Goal: Register for event/course

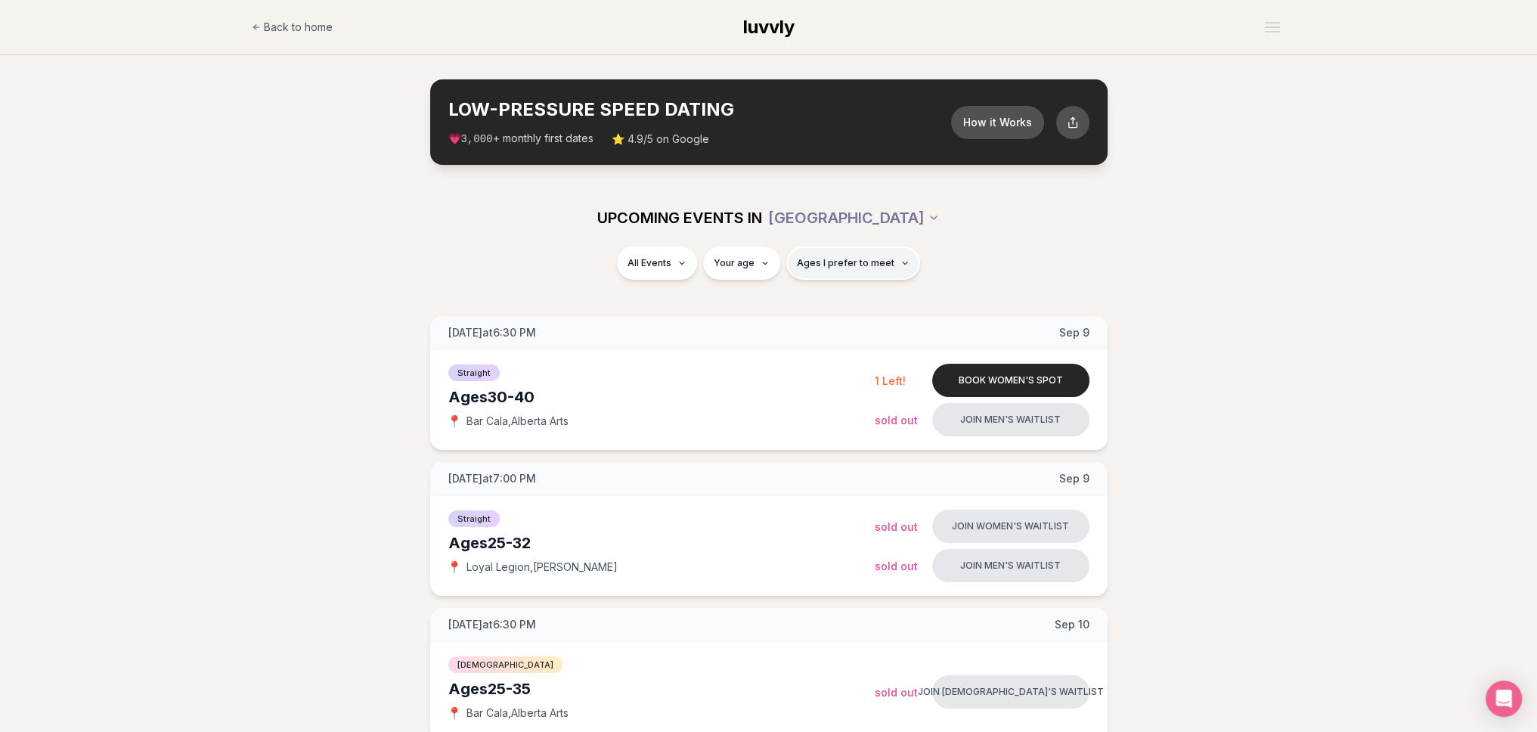
click at [847, 262] on span "Ages I prefer to meet" at bounding box center [846, 263] width 98 height 12
click at [840, 302] on div "Please enter your age first" at bounding box center [851, 306] width 133 height 27
click at [857, 304] on div "Please enter your age first" at bounding box center [851, 306] width 133 height 27
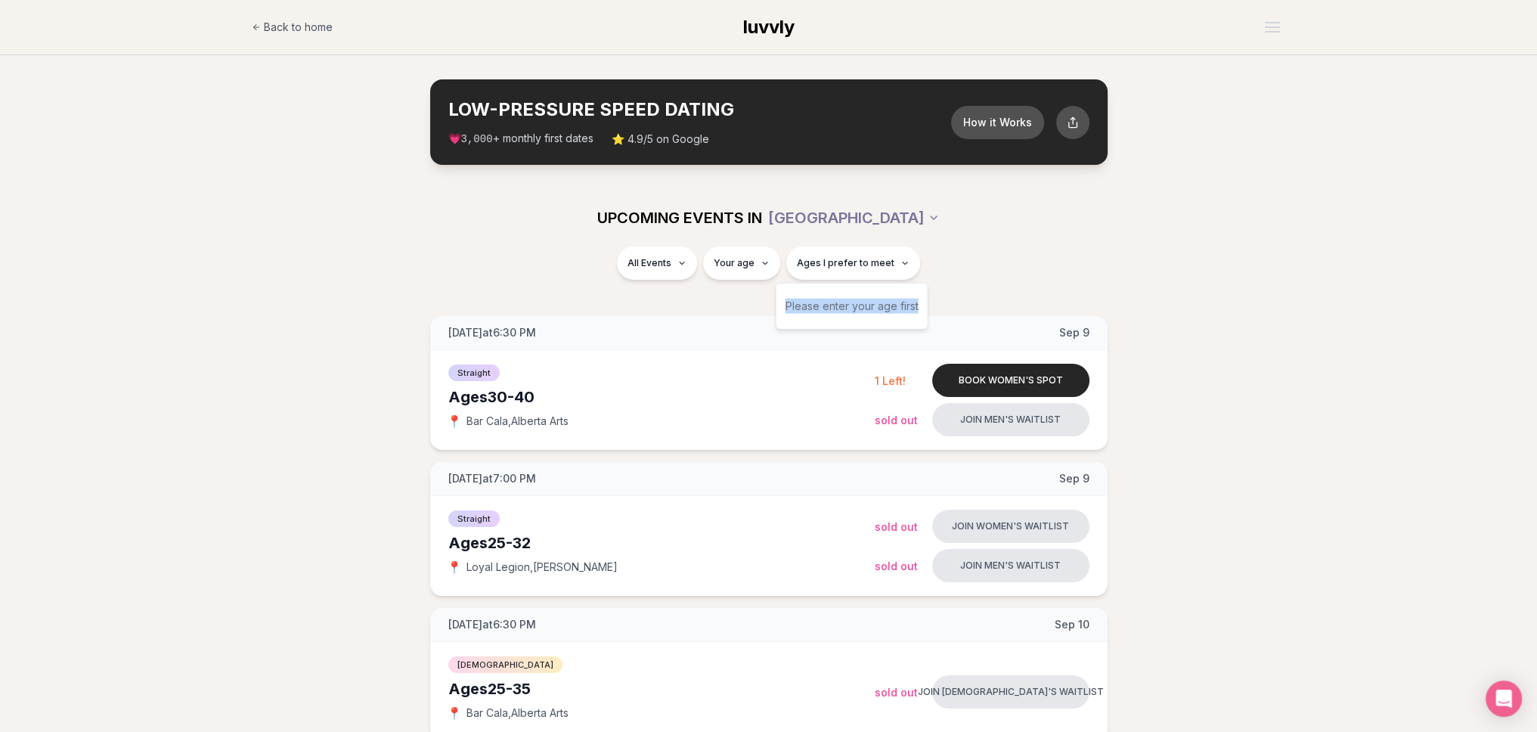
click at [871, 306] on div "Please enter your age first" at bounding box center [851, 306] width 133 height 27
click at [871, 267] on span "Ages I prefer to meet" at bounding box center [846, 263] width 98 height 12
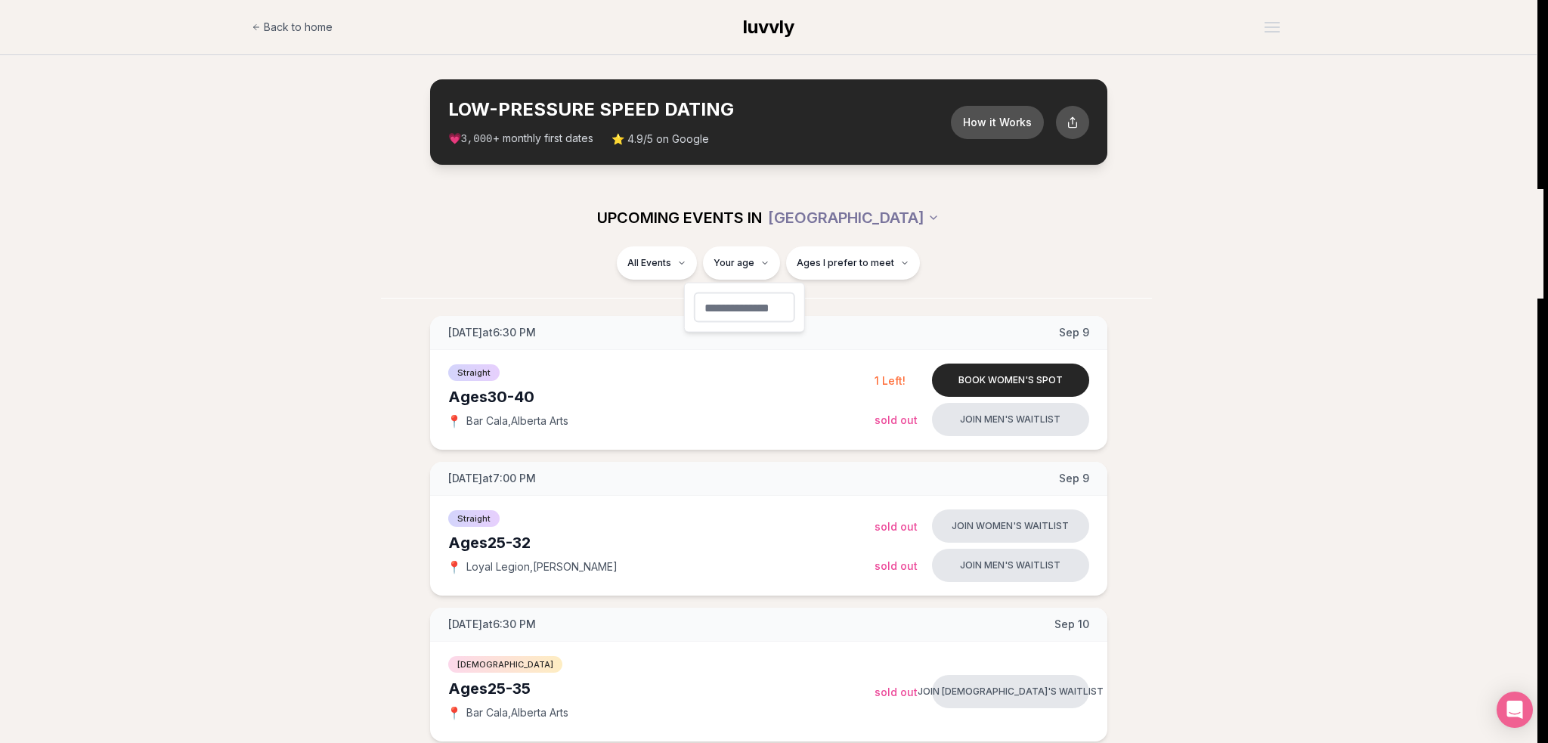
type input "**"
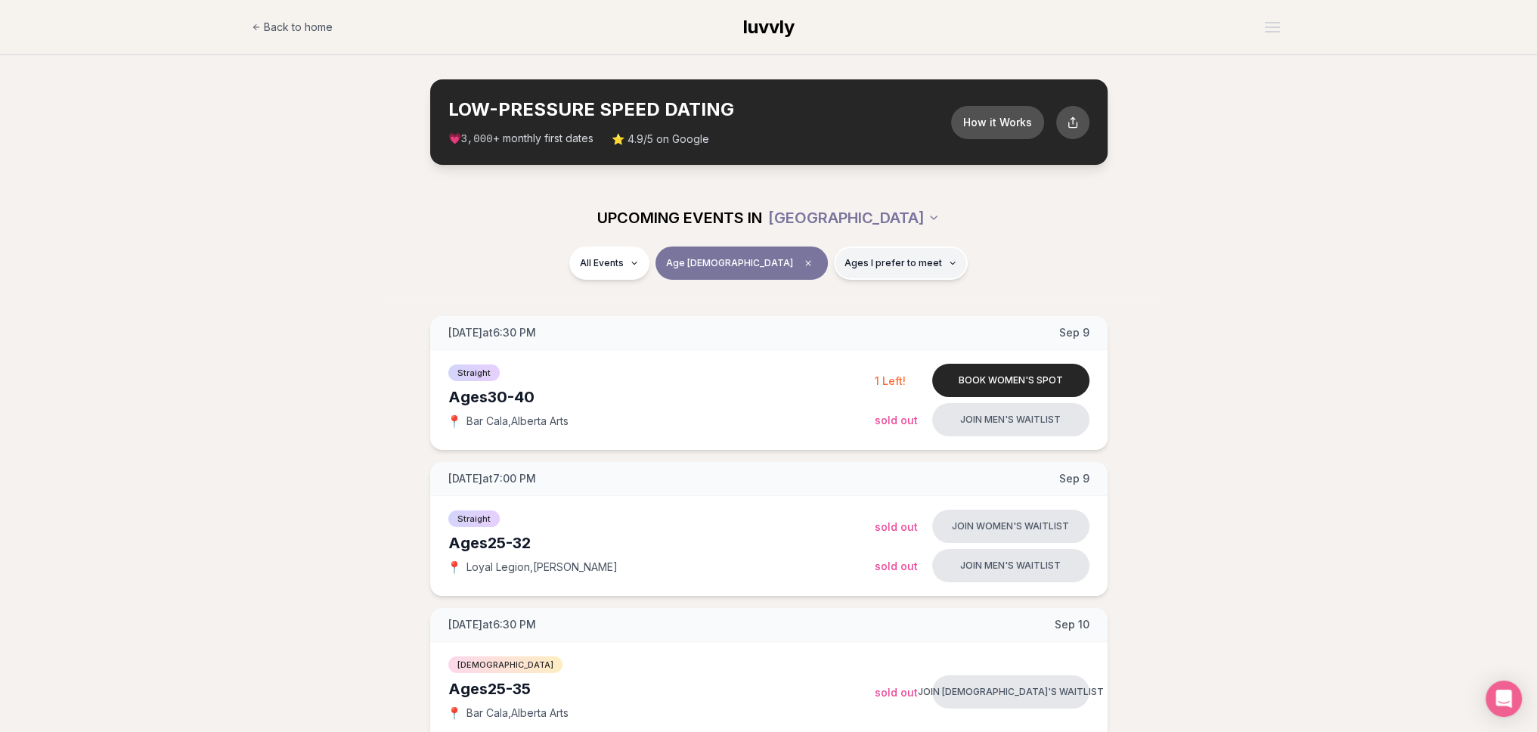
click at [889, 268] on button "Ages I prefer to meet" at bounding box center [901, 262] width 134 height 33
click at [795, 320] on button "Around my age" at bounding box center [791, 321] width 12 height 12
click at [927, 252] on div "All Events Age 31 Same age" at bounding box center [768, 265] width 847 height 39
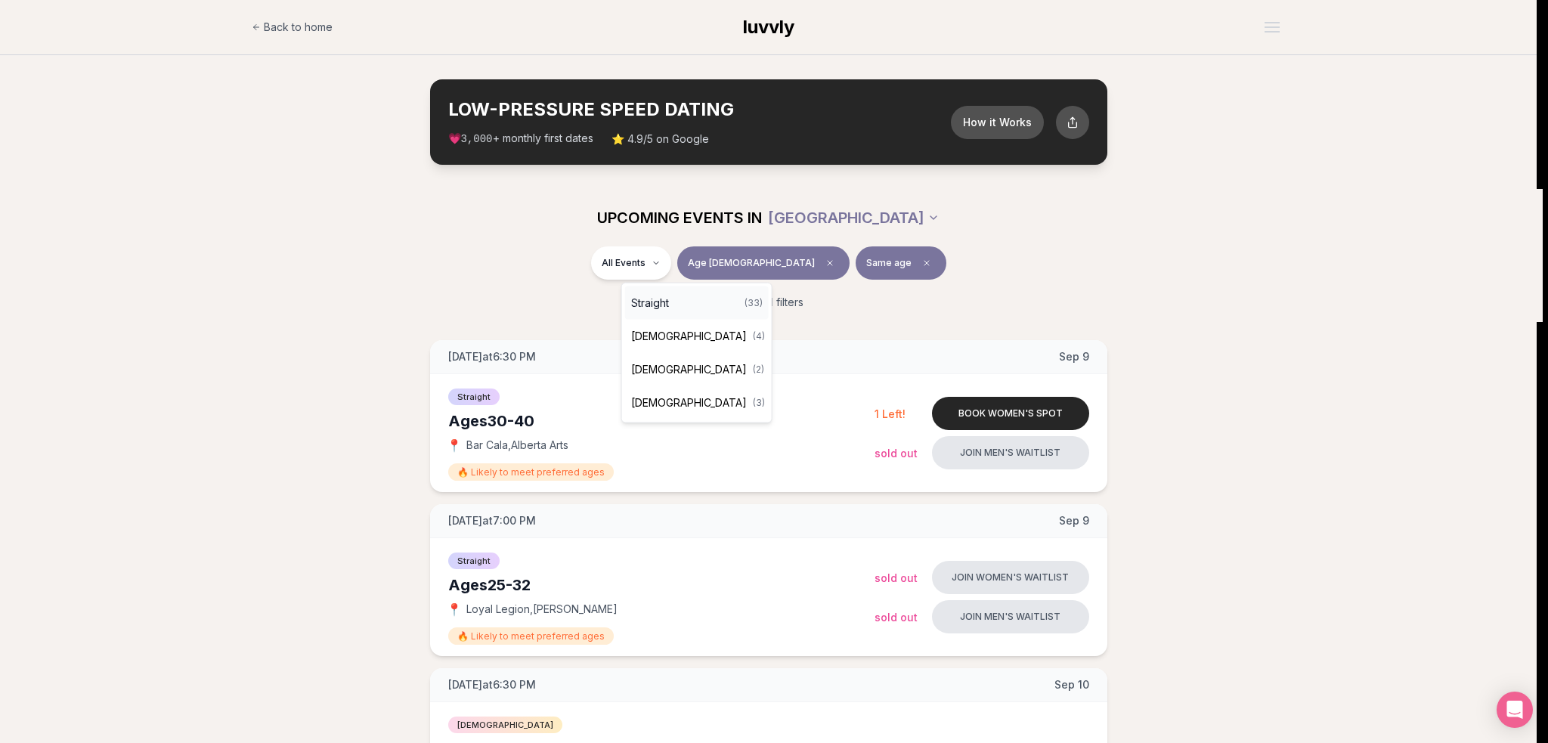
click at [652, 306] on span "Straight" at bounding box center [650, 303] width 38 height 15
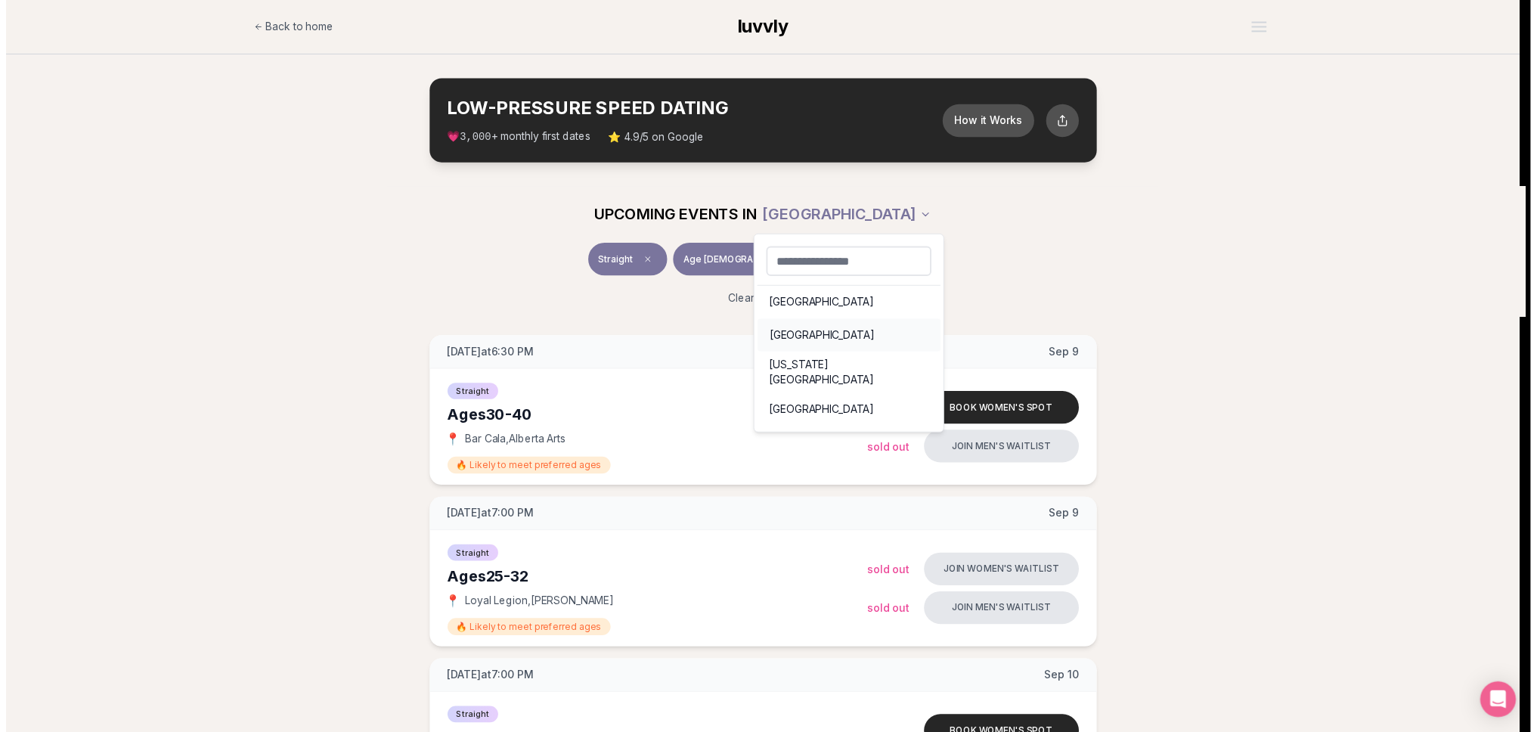
scroll to position [21, 0]
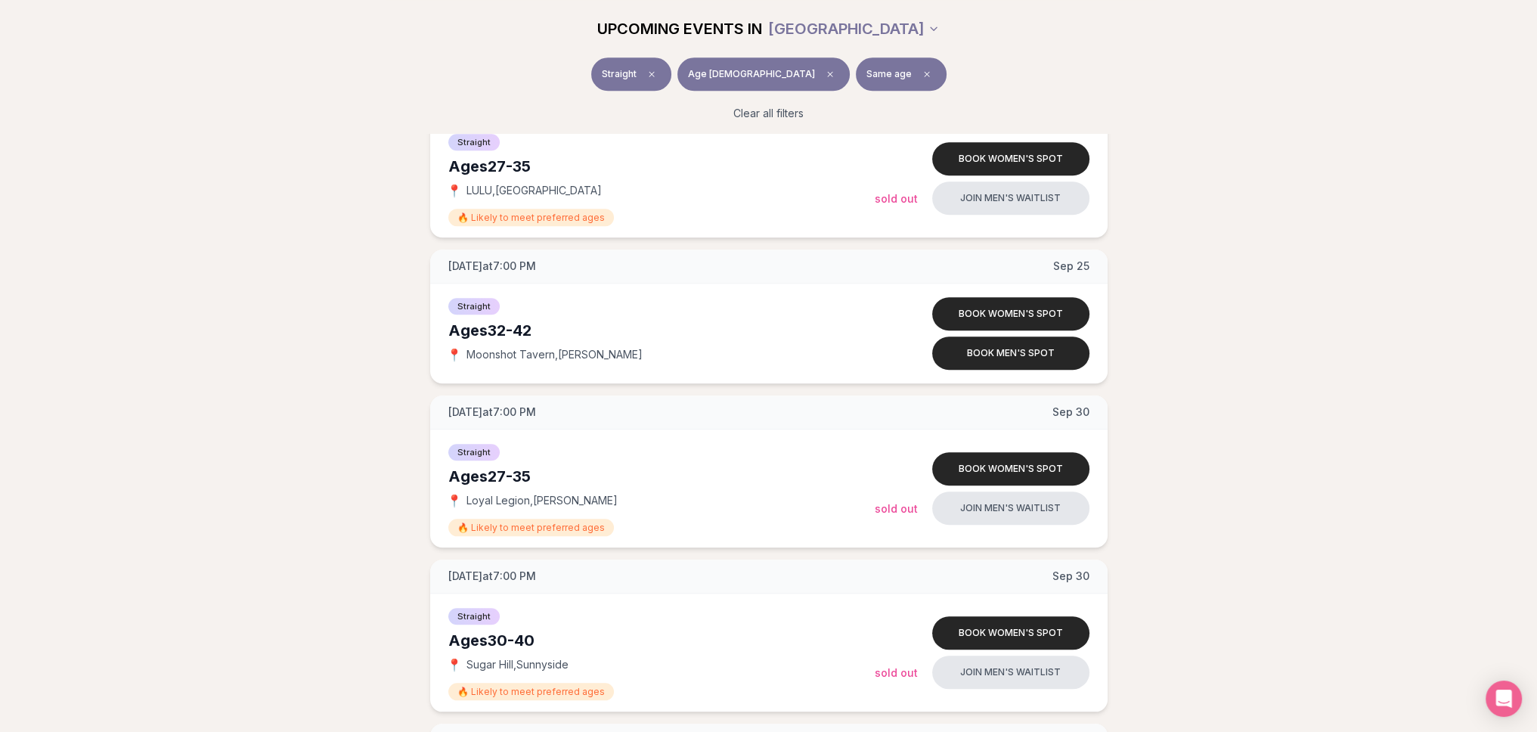
scroll to position [1739, 0]
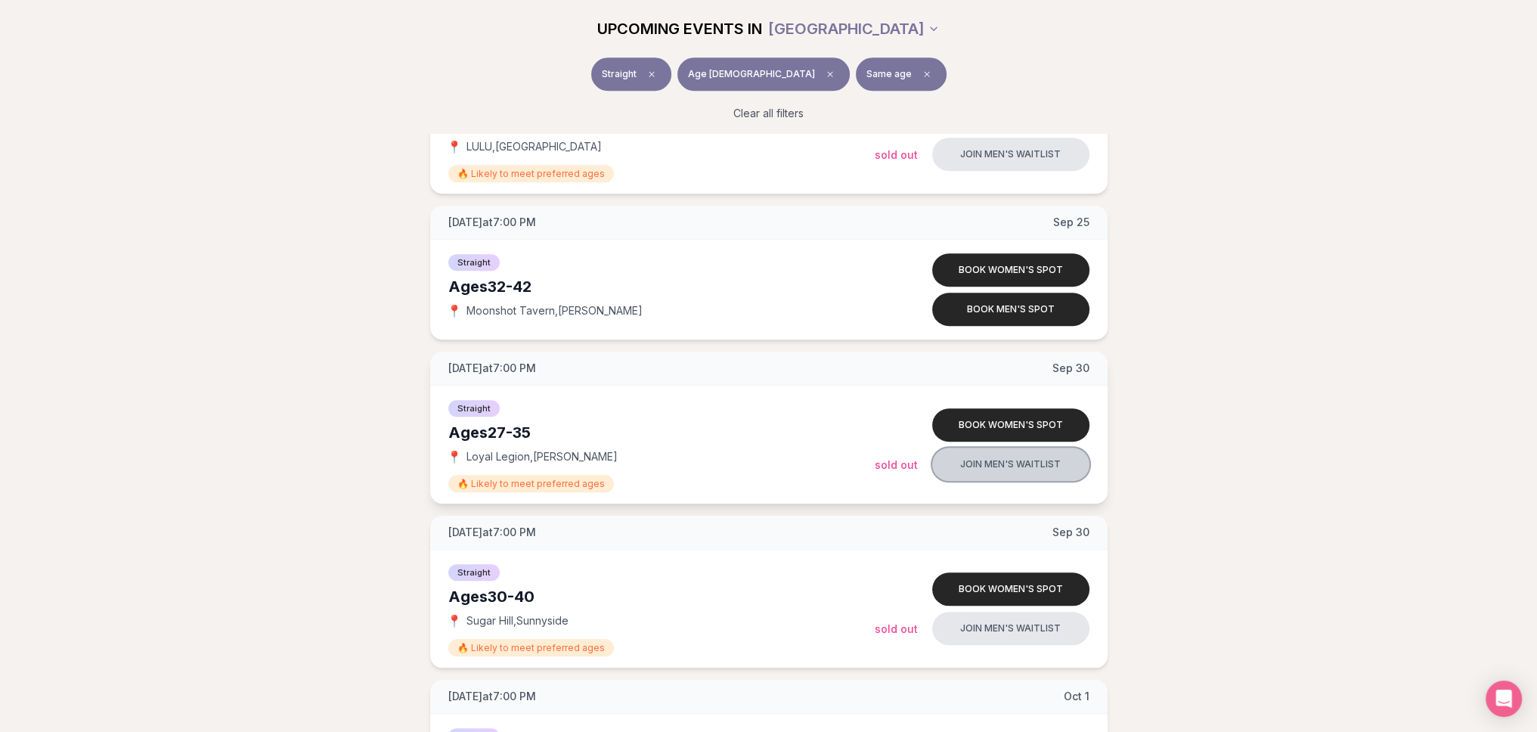
click at [996, 463] on button "Join men's waitlist" at bounding box center [1010, 464] width 157 height 33
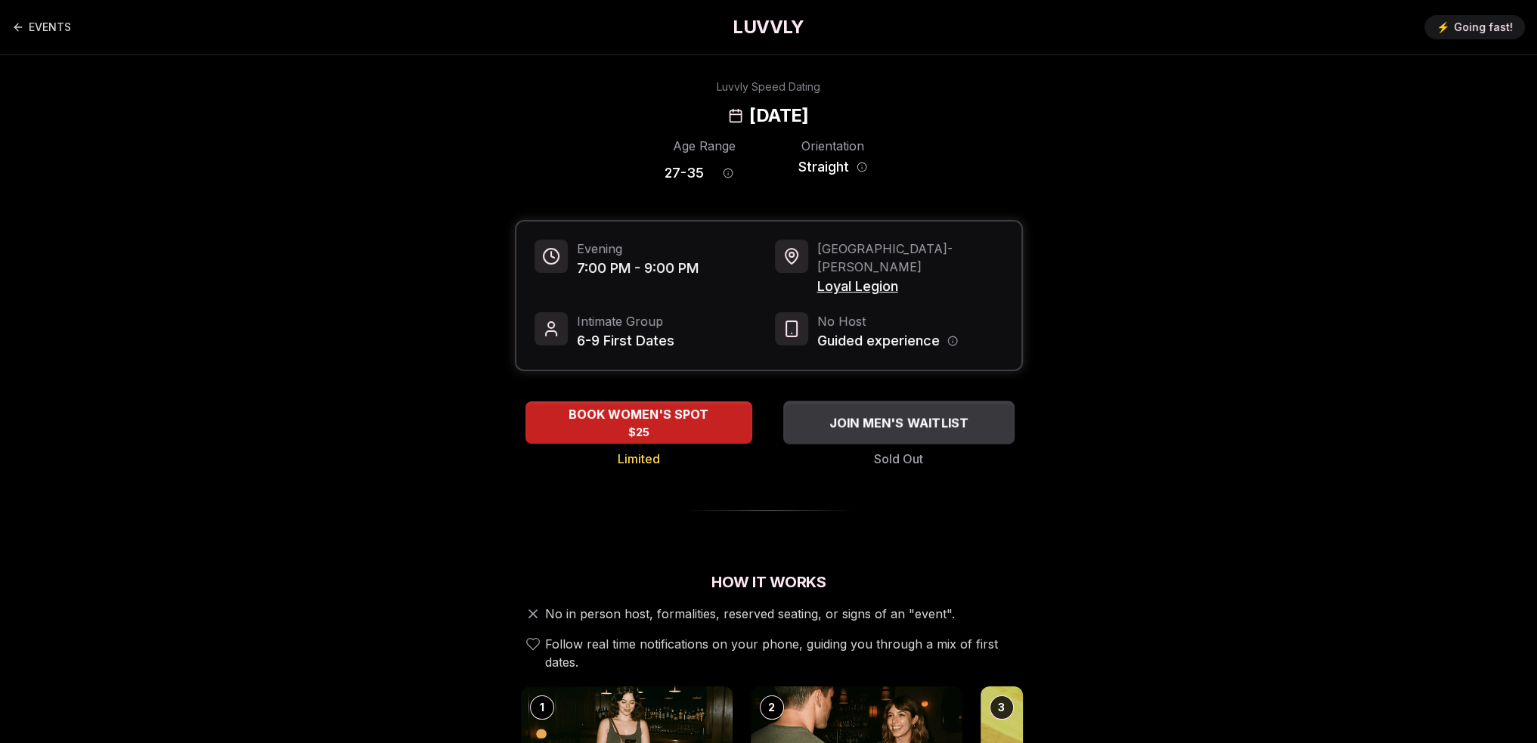
click at [866, 413] on span "JOIN MEN'S WAITLIST" at bounding box center [898, 422] width 146 height 18
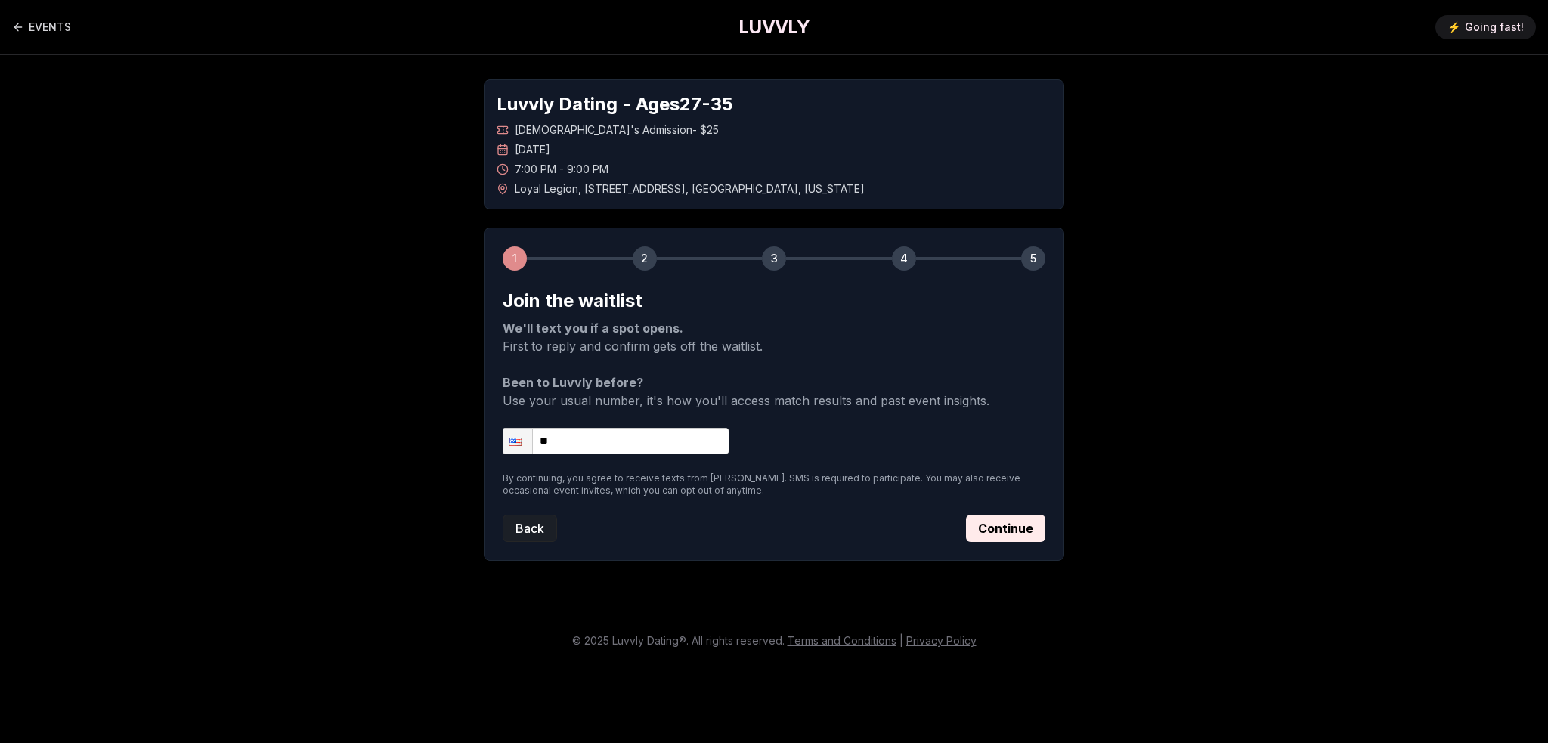
click at [522, 517] on button "Back" at bounding box center [530, 528] width 54 height 27
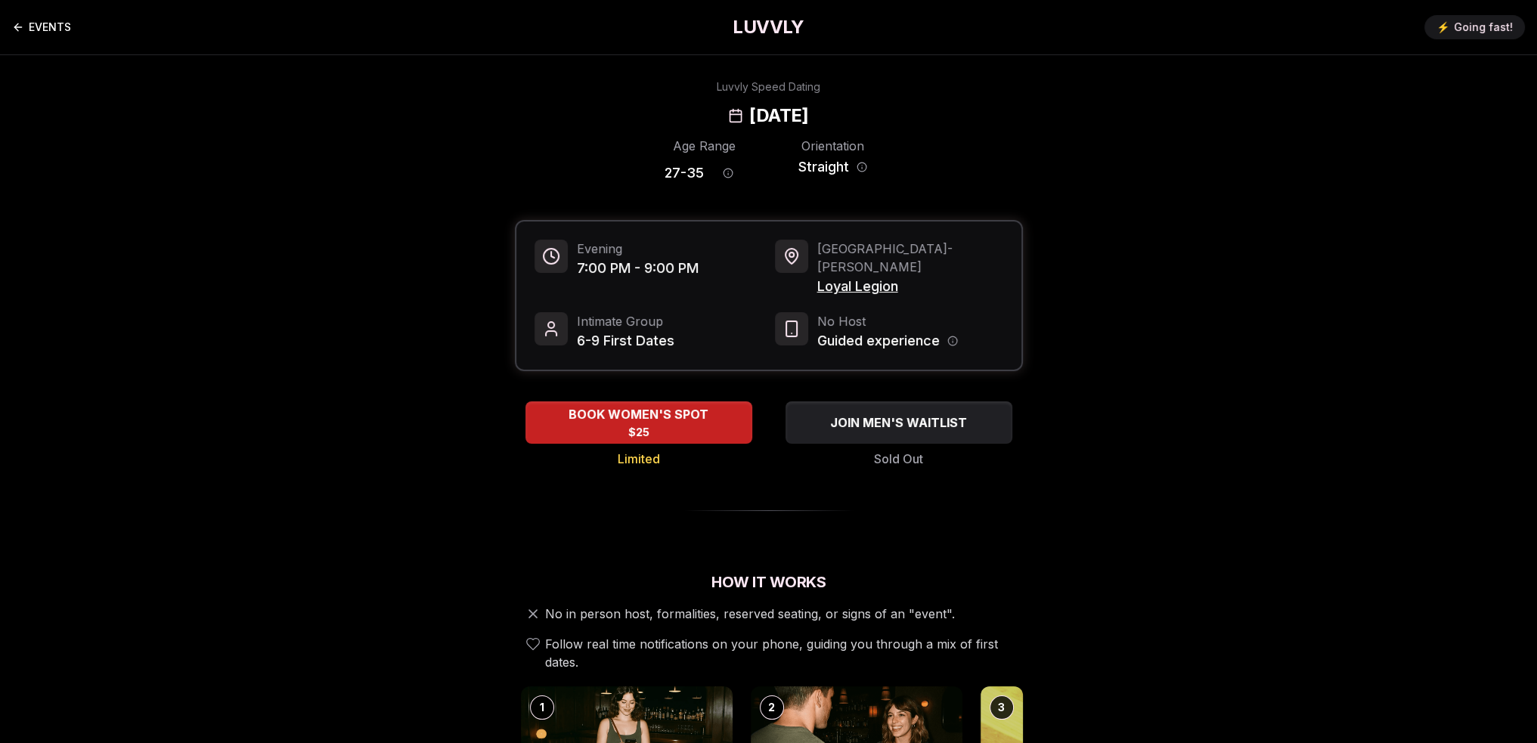
click at [20, 27] on icon "Back to events" at bounding box center [17, 27] width 7 height 0
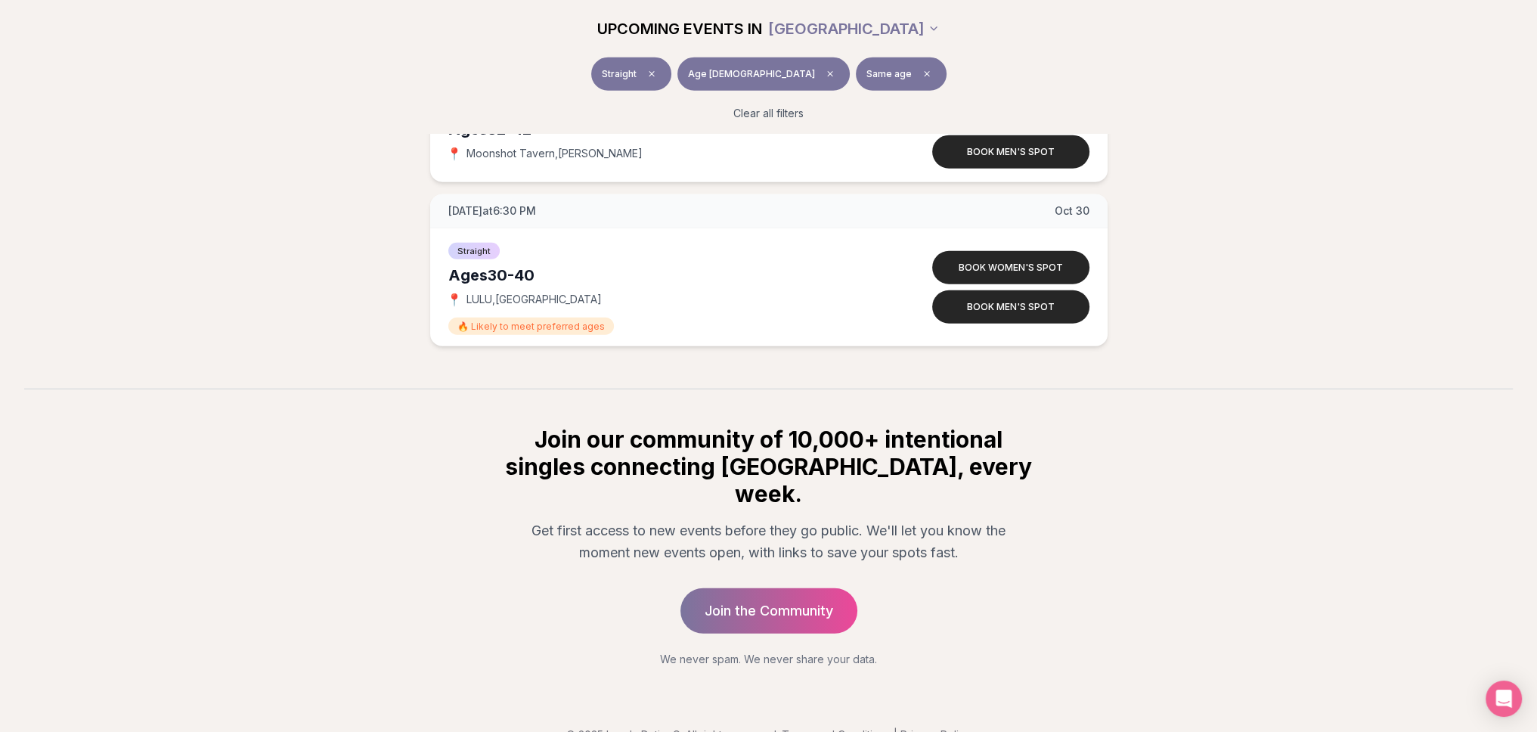
scroll to position [5197, 0]
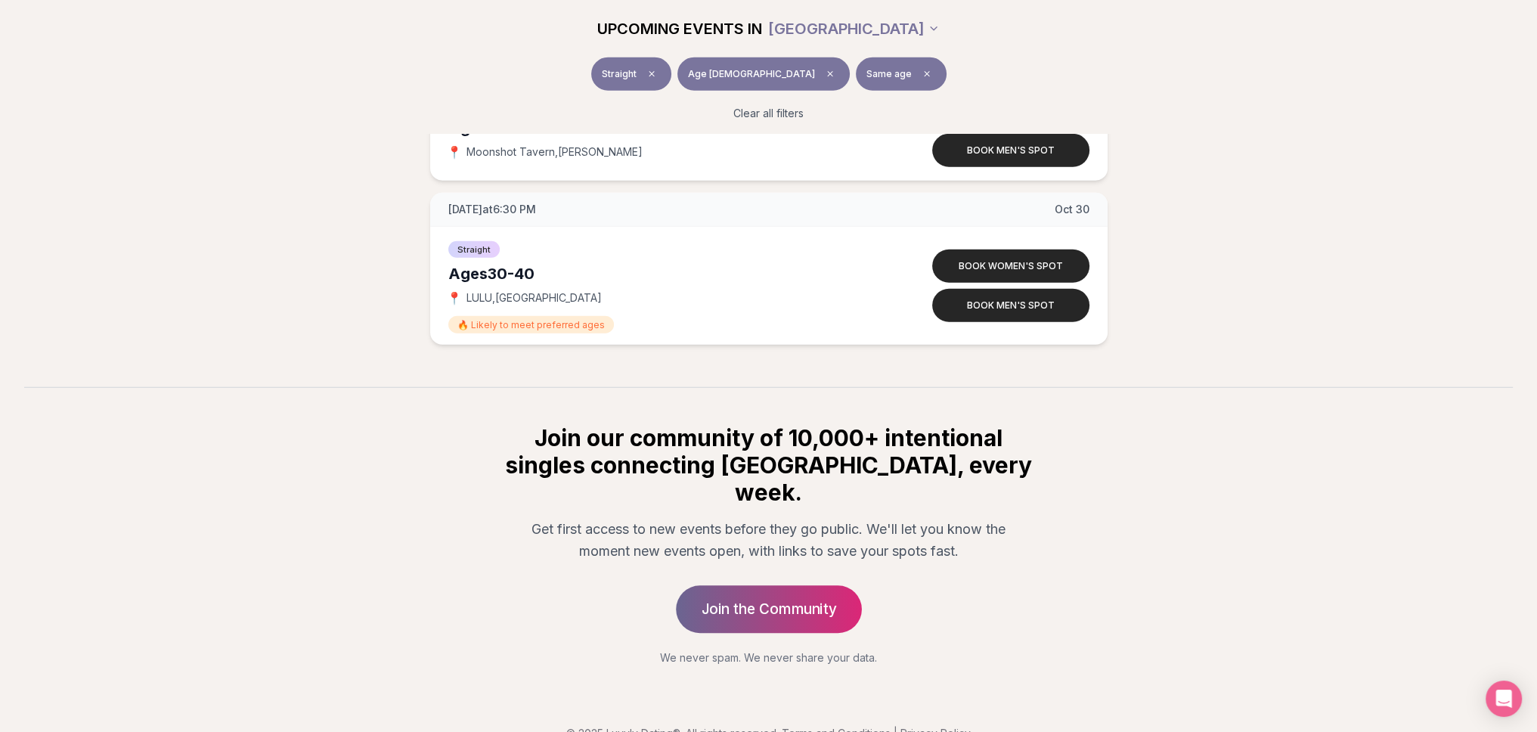
click at [768, 585] on link "Join the Community" at bounding box center [769, 609] width 186 height 48
